Goal: Check status: Verify the current state of an ongoing process or item

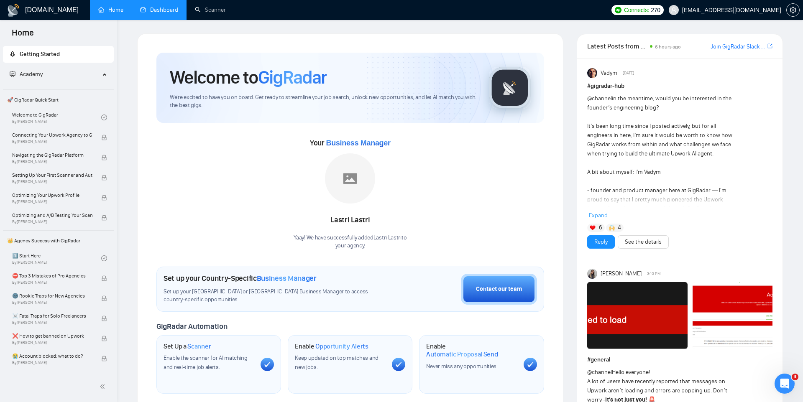
click at [178, 13] on link "Dashboard" at bounding box center [159, 9] width 38 height 7
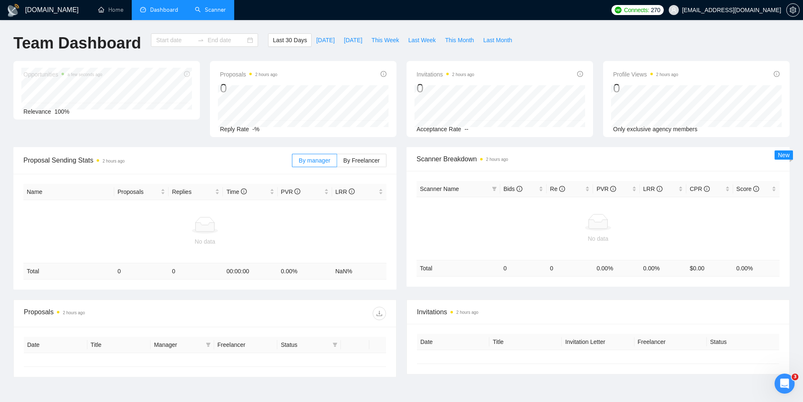
type input "[DATE]"
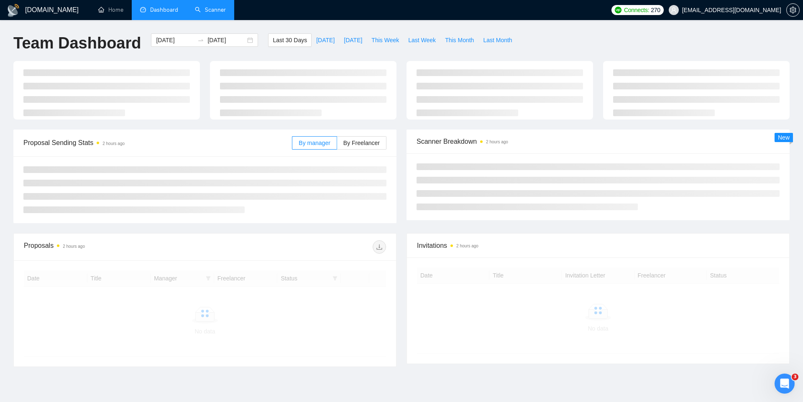
click at [206, 13] on link "Scanner" at bounding box center [210, 9] width 31 height 7
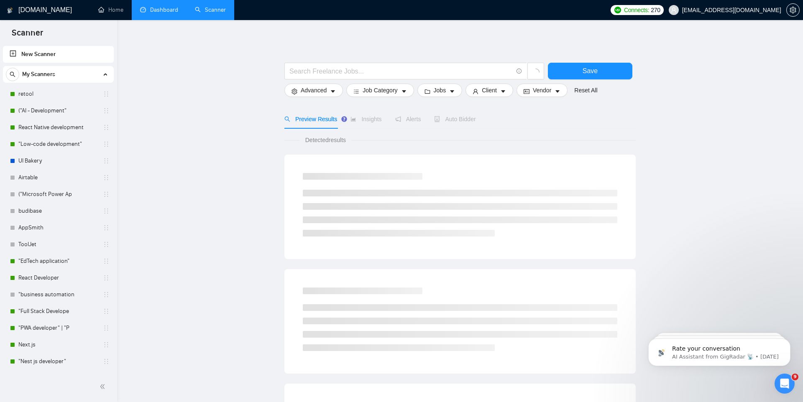
click at [174, 8] on link "Dashboard" at bounding box center [159, 9] width 38 height 7
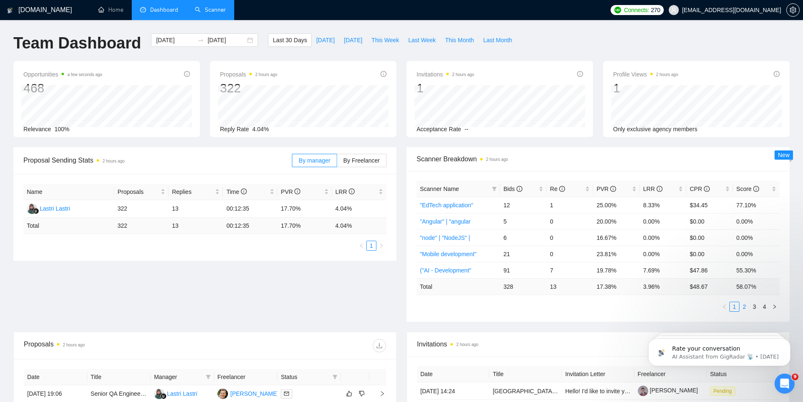
click at [745, 307] on link "2" at bounding box center [744, 306] width 9 height 9
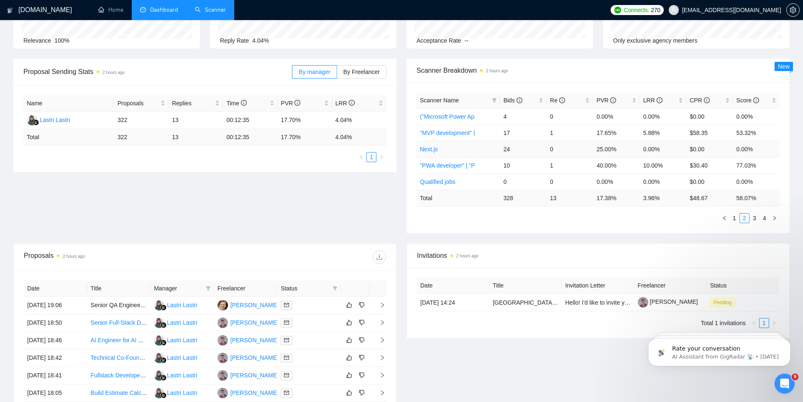
scroll to position [97, 0]
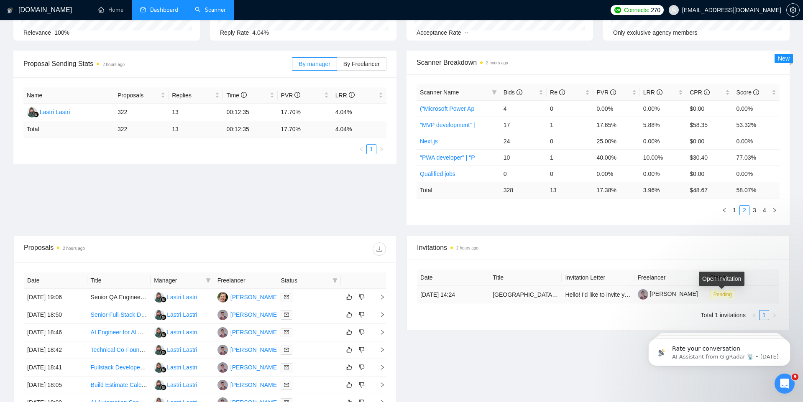
click at [723, 294] on span "Pending" at bounding box center [722, 294] width 25 height 9
